Goal: Task Accomplishment & Management: Use online tool/utility

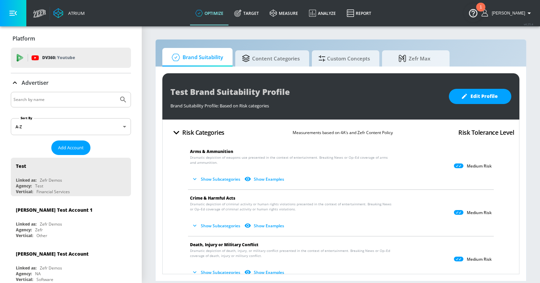
click at [53, 100] on input "Search by name" at bounding box center [64, 99] width 102 height 9
type input "mattel"
click at [116, 92] on button "Submit Search" at bounding box center [123, 99] width 15 height 15
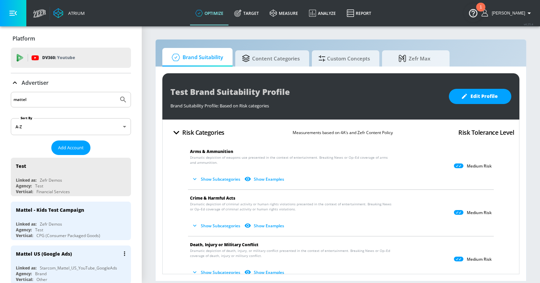
click at [86, 254] on div "Mattel US (Google Ads)" at bounding box center [72, 253] width 113 height 16
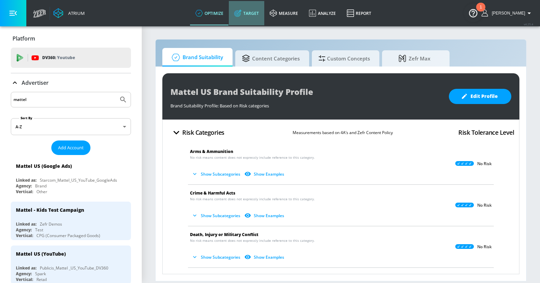
click at [261, 11] on link "Target" at bounding box center [246, 13] width 35 height 24
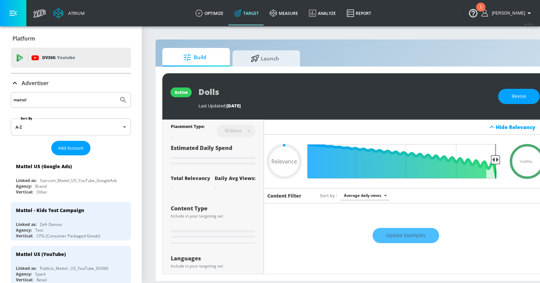
type input "0.05"
click at [260, 58] on div at bounding box center [256, 57] width 10 height 7
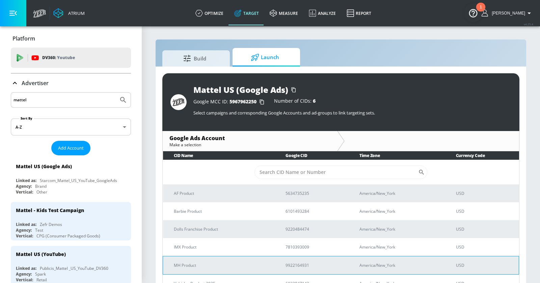
click at [202, 264] on p "MH Product" at bounding box center [221, 264] width 95 height 7
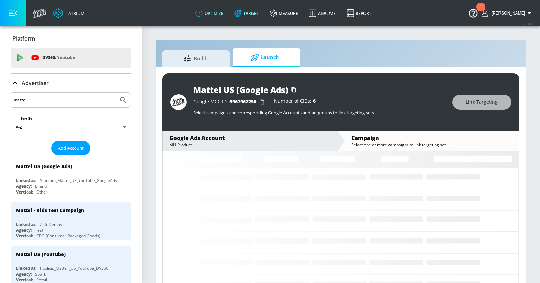
click at [228, 15] on link "optimize" at bounding box center [209, 13] width 39 height 24
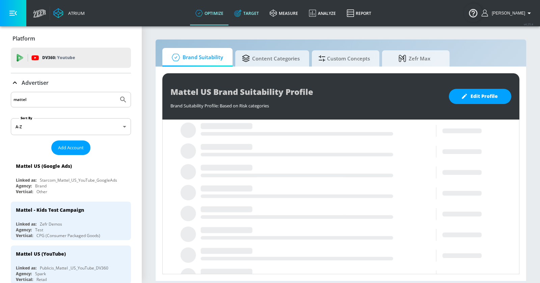
click at [262, 15] on link "Target" at bounding box center [246, 13] width 35 height 24
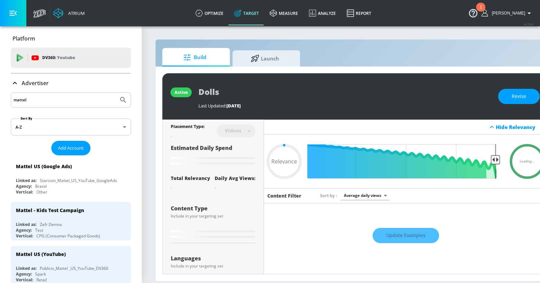
click at [14, 83] on icon at bounding box center [15, 83] width 8 height 8
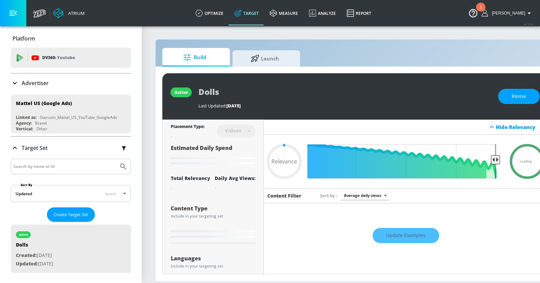
type input "0.58"
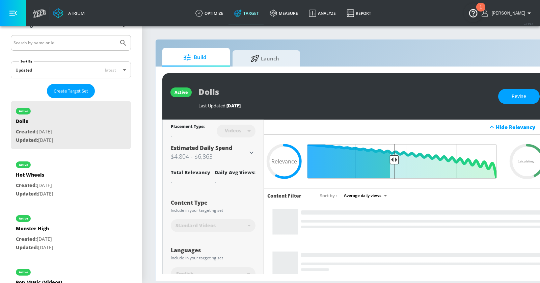
scroll to position [170, 0]
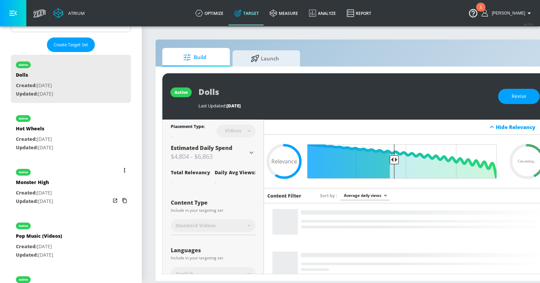
click at [124, 169] on icon "list of Target Set" at bounding box center [124, 170] width 1 height 4
click at [110, 183] on li "Duplicate" at bounding box center [95, 182] width 67 height 12
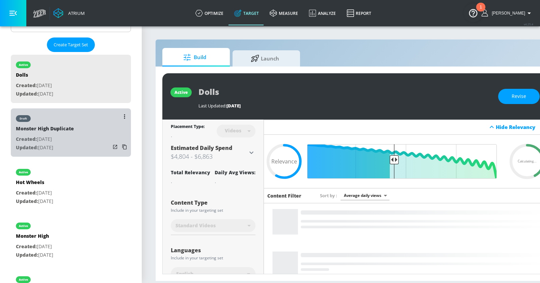
click at [93, 127] on div "draft Monster High Duplicate Created: [DATE] Updated: [DATE]" at bounding box center [71, 132] width 120 height 48
type input "Monster High Duplicate"
type input "0.05"
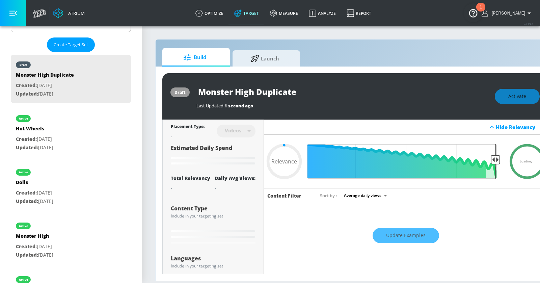
drag, startPoint x: 256, startPoint y: 91, endPoint x: 353, endPoint y: 89, distance: 96.5
click at [353, 89] on input "Monster High Duplicate" at bounding box center [280, 91] width 169 height 15
type input "Monster High S"
type input "0.05"
type input "Monster High SP"
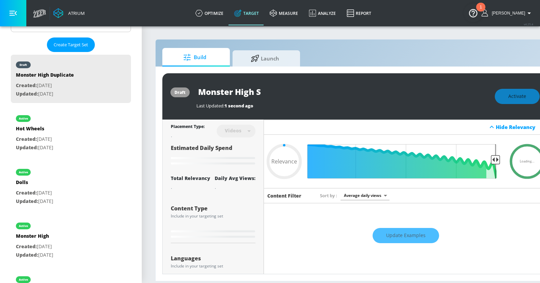
type input "0.05"
type input "Monster High SP"
click at [360, 90] on icon "button" at bounding box center [358, 91] width 7 height 7
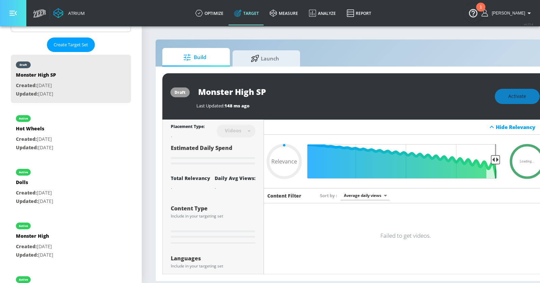
click at [22, 10] on button "button" at bounding box center [13, 13] width 26 height 26
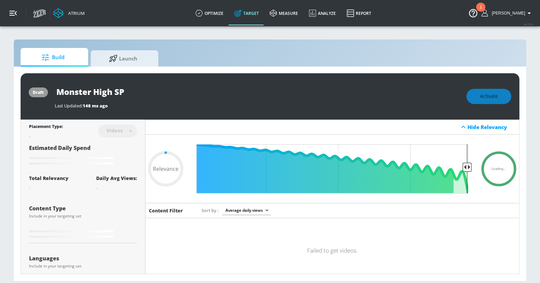
type input "0.05"
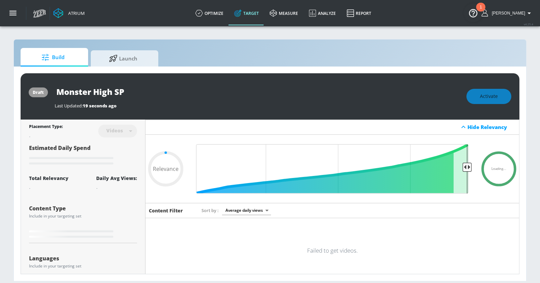
type input "Monster High Duplicate"
type input "0.58"
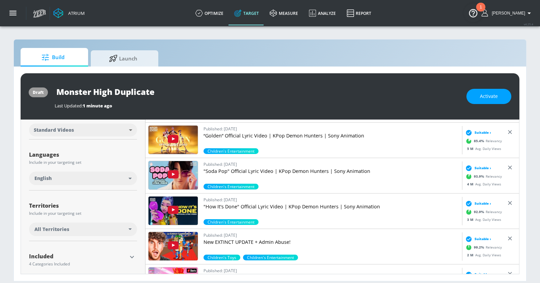
scroll to position [102, 0]
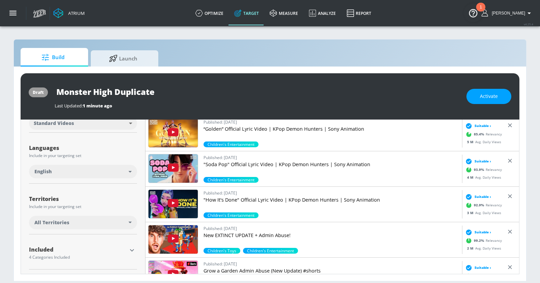
click at [122, 177] on div "English" at bounding box center [83, 171] width 108 height 13
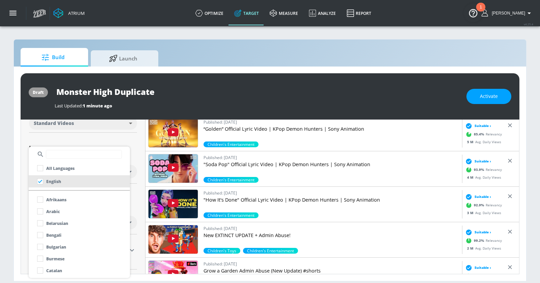
click at [74, 156] on input "text" at bounding box center [84, 154] width 76 height 9
type input "span"
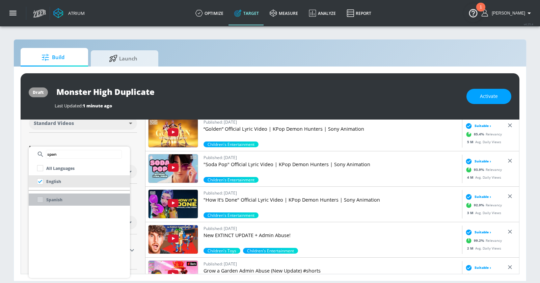
click at [63, 202] on li "Spanish" at bounding box center [79, 199] width 101 height 12
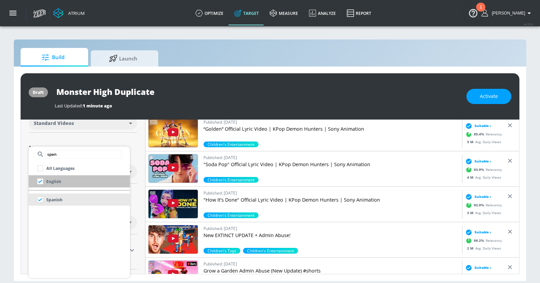
click at [50, 182] on p "English" at bounding box center [53, 181] width 15 height 7
checkbox input "false"
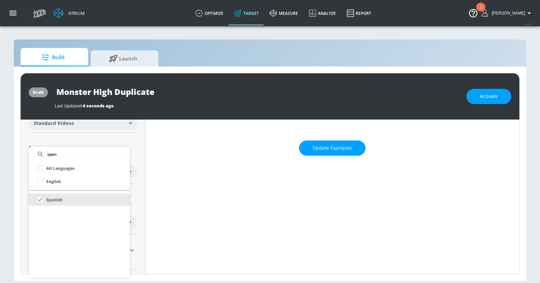
click at [313, 152] on div at bounding box center [270, 141] width 540 height 283
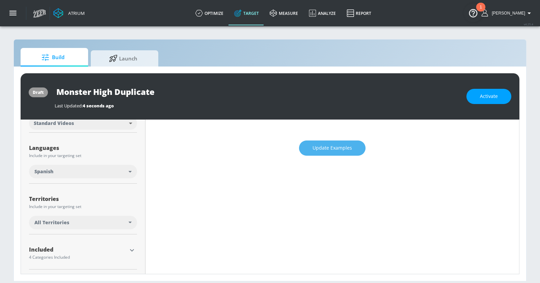
click at [317, 146] on span "Update Examples" at bounding box center [331, 148] width 39 height 8
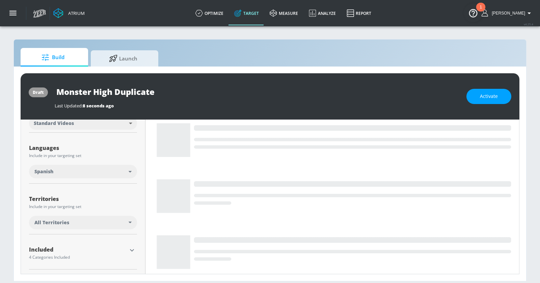
scroll to position [0, 0]
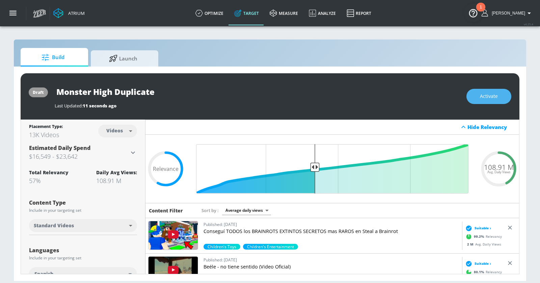
click at [499, 97] on button "Activate" at bounding box center [488, 96] width 45 height 15
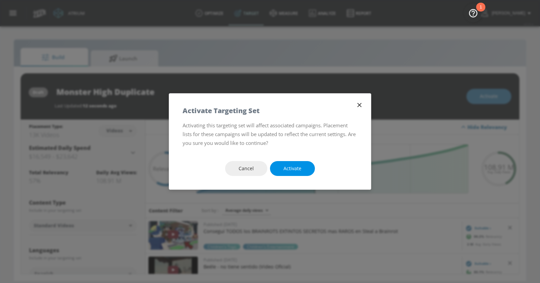
click at [298, 163] on button "Activate" at bounding box center [292, 168] width 45 height 15
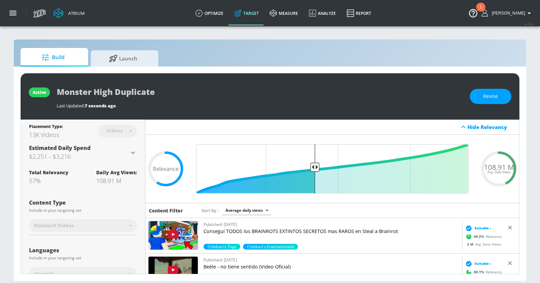
click at [109, 68] on div "active Monster High Duplicate Last Updated: 7 seconds ago Revise Placement Type…" at bounding box center [270, 173] width 512 height 214
click at [115, 61] on span "Launch" at bounding box center [122, 57] width 51 height 16
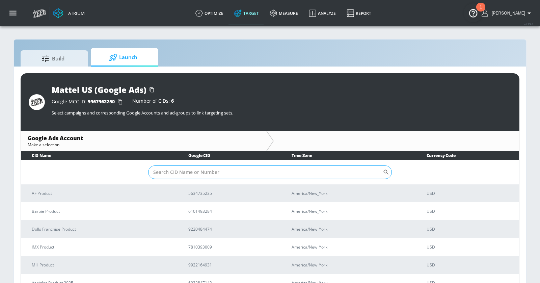
scroll to position [6, 0]
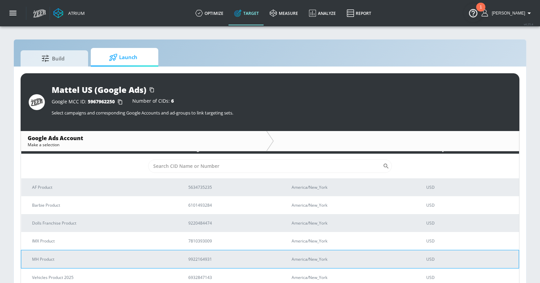
click at [85, 256] on p "MH Product" at bounding box center [102, 258] width 140 height 7
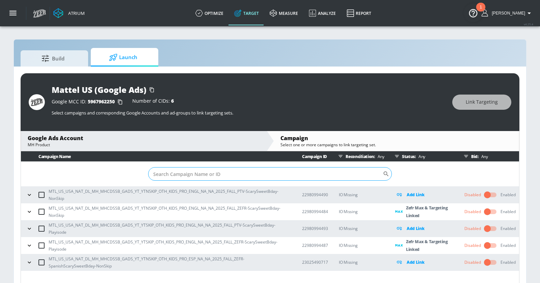
click at [229, 175] on input "Sort By" at bounding box center [265, 173] width 234 height 13
paste input "23025490717"
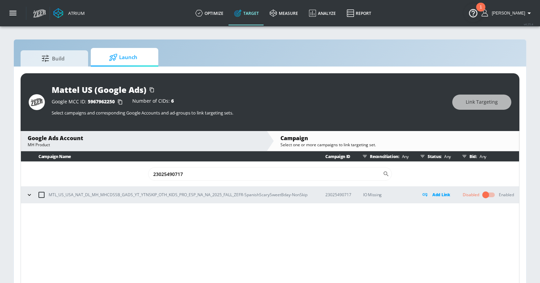
type input "23025490717"
click at [39, 195] on input "checkbox" at bounding box center [41, 195] width 14 height 14
checkbox input "true"
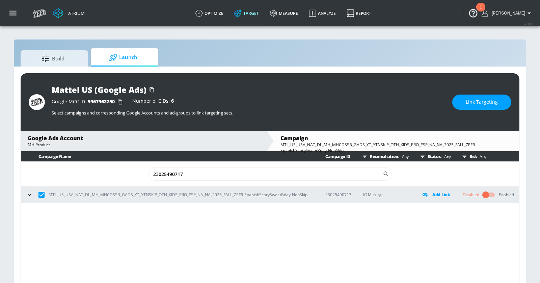
click at [480, 104] on span "Link Targeting" at bounding box center [482, 102] width 32 height 8
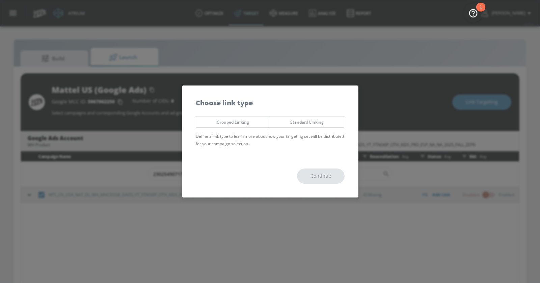
click at [307, 119] on span "Standard Linking" at bounding box center [307, 121] width 64 height 7
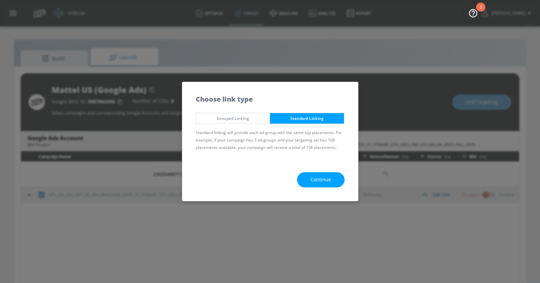
click at [324, 184] on button "Continue" at bounding box center [321, 179] width 48 height 15
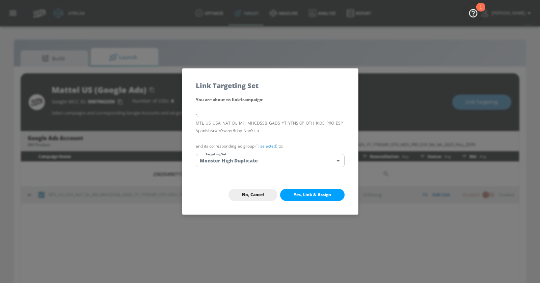
click at [308, 169] on div "You are about to link 1 campaign : MTL_US_USA_NAT_DL_MH_MHCDSSB_GADS_YT_YTNSKIP…" at bounding box center [270, 135] width 176 height 79
click at [305, 162] on body "Atrium optimize Target measure Analyze Report optimize Target measure Analyze R…" at bounding box center [270, 146] width 540 height 292
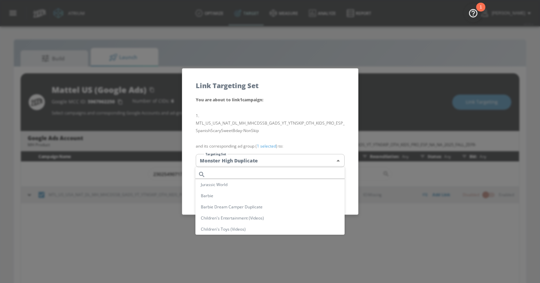
scroll to position [103, 0]
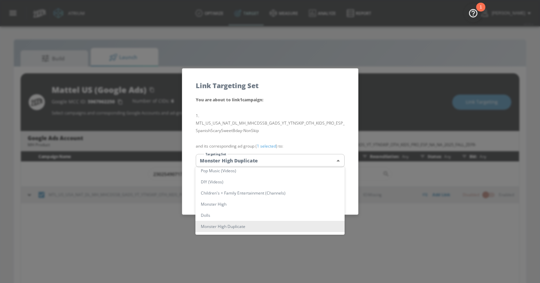
click at [280, 227] on li "Monster High Duplicate" at bounding box center [269, 226] width 149 height 11
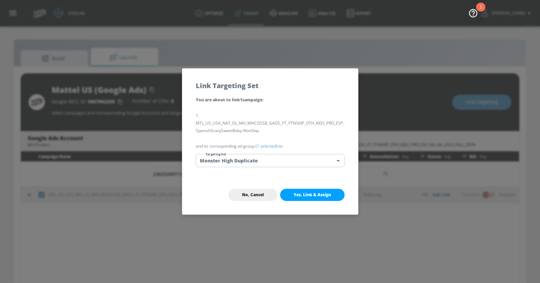
click at [305, 190] on button "Yes, Link & Assign" at bounding box center [312, 195] width 64 height 12
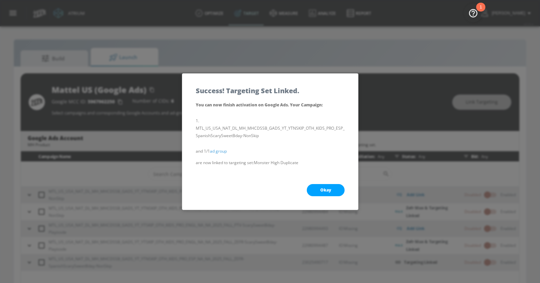
click at [317, 187] on button "Okay" at bounding box center [326, 190] width 38 height 12
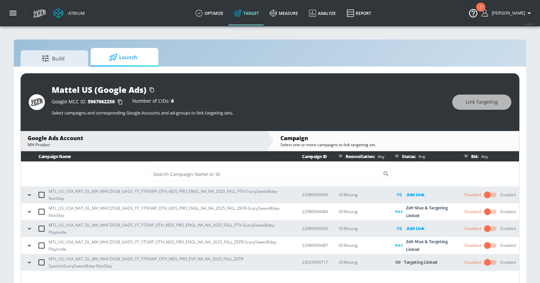
click at [26, 260] on icon "button" at bounding box center [29, 262] width 7 height 7
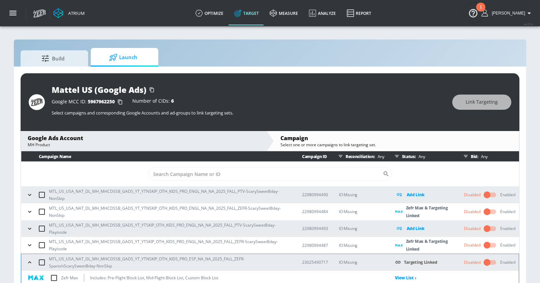
scroll to position [21, 0]
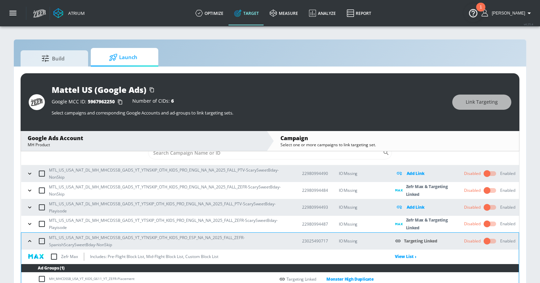
click at [54, 255] on input "checkbox" at bounding box center [54, 256] width 14 height 14
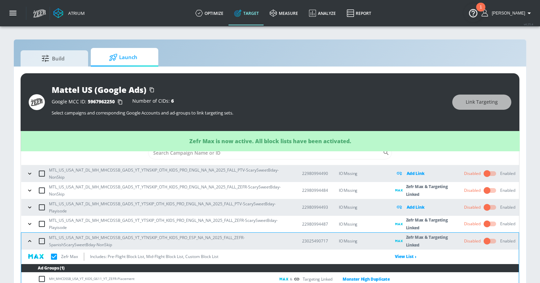
checkbox input "true"
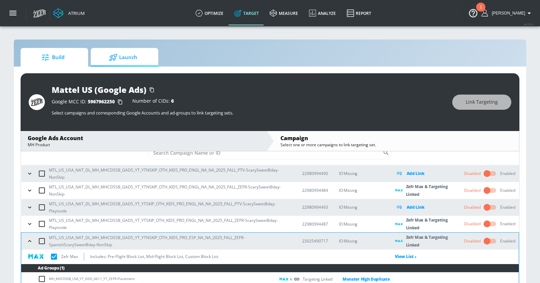
click at [65, 56] on span "Build" at bounding box center [52, 57] width 51 height 16
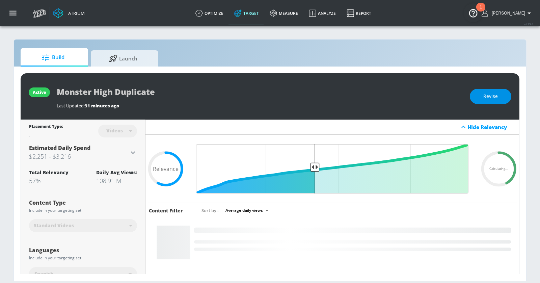
click at [483, 96] on button "Revise" at bounding box center [490, 96] width 41 height 15
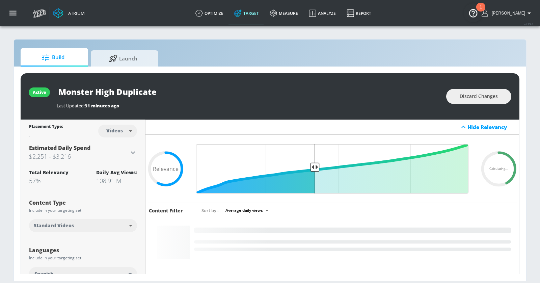
click at [126, 94] on input "Monster High Duplicate" at bounding box center [141, 91] width 169 height 15
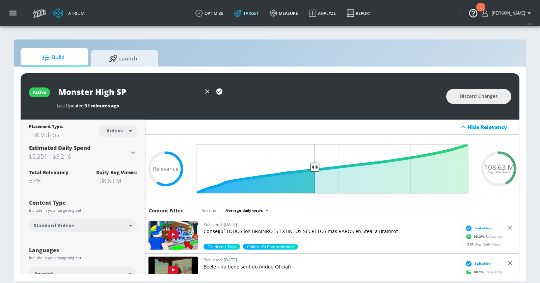
type input "Monster High SP"
click at [220, 90] on icon "button" at bounding box center [219, 91] width 6 height 6
